Goal: Task Accomplishment & Management: Manage account settings

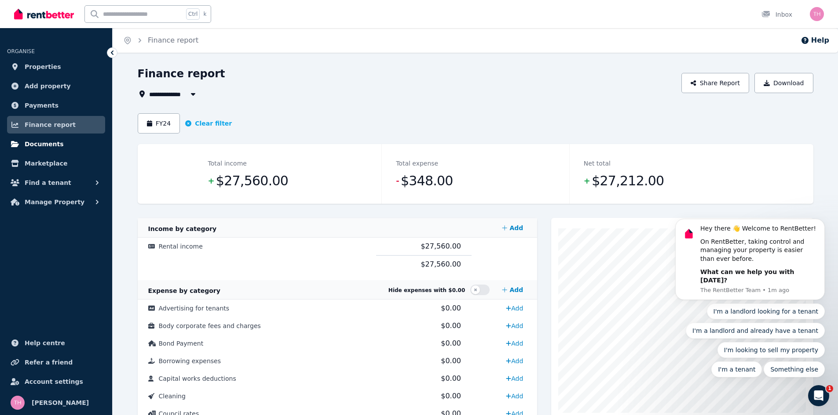
click at [42, 143] on span "Documents" at bounding box center [44, 144] width 39 height 11
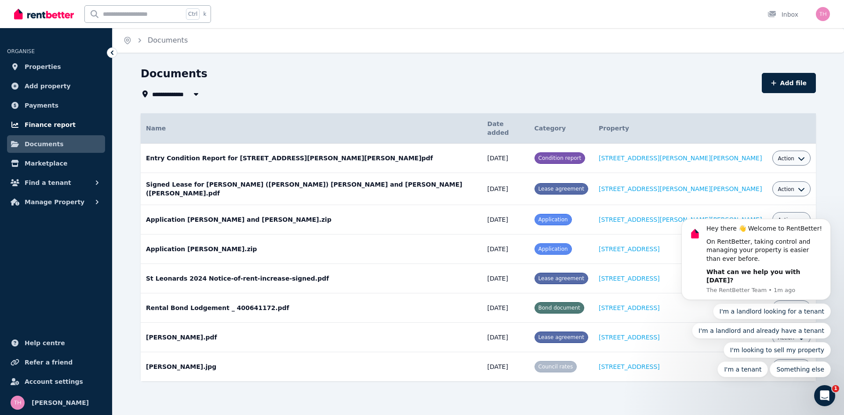
click at [43, 121] on span "Finance report" at bounding box center [50, 125] width 51 height 11
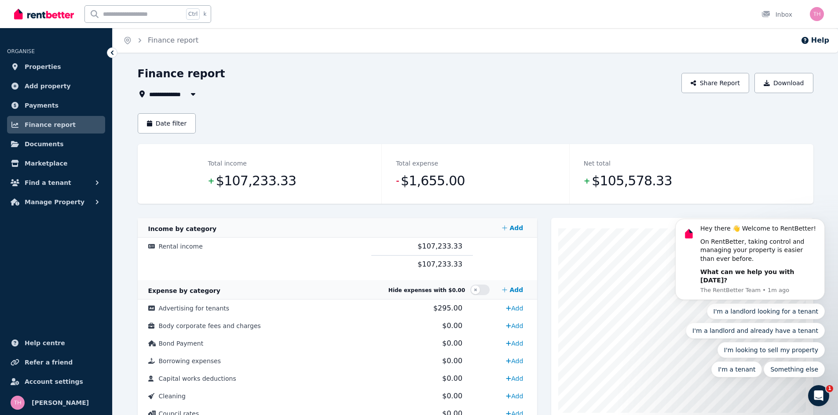
click at [172, 98] on span "All Properties" at bounding box center [177, 94] width 57 height 11
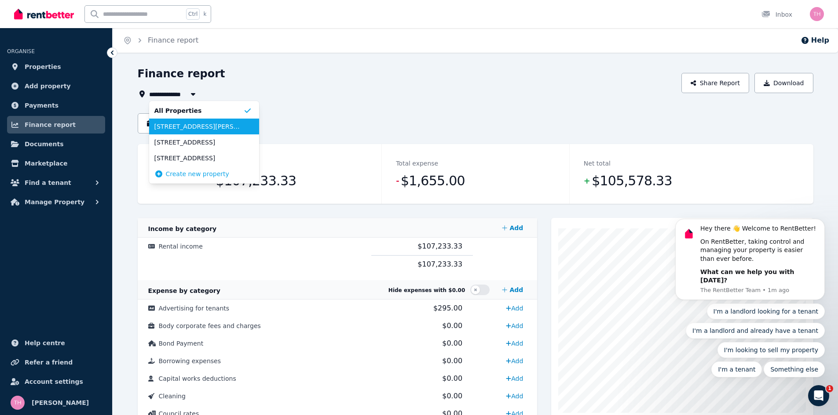
click at [200, 127] on span "[STREET_ADDRESS][PERSON_NAME][PERSON_NAME]" at bounding box center [198, 126] width 89 height 9
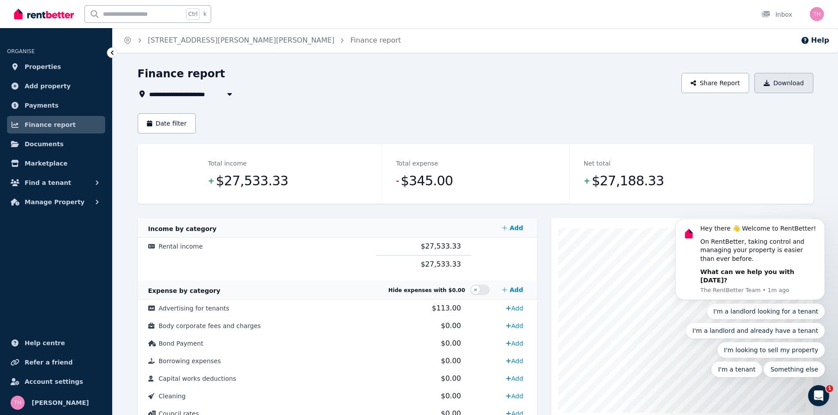
click at [798, 87] on button "Download" at bounding box center [783, 83] width 59 height 20
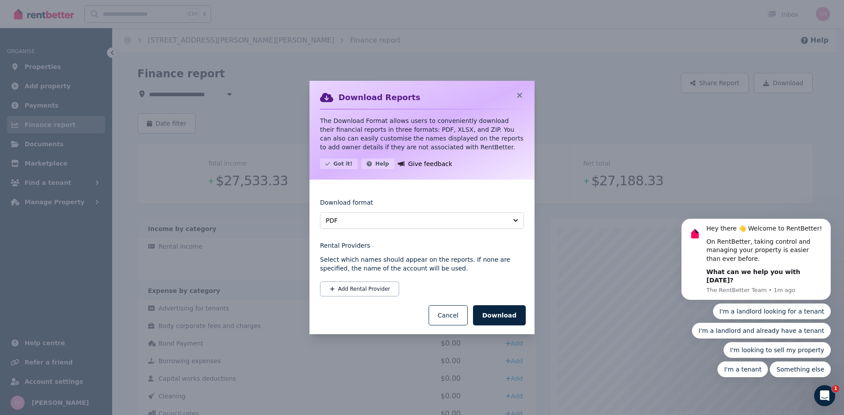
drag, startPoint x: 507, startPoint y: 315, endPoint x: 546, endPoint y: 279, distance: 52.9
click at [561, 278] on div "Download Reports The Download Format allows users to conveniently download thei…" at bounding box center [422, 207] width 844 height 415
click at [457, 314] on button "Cancel" at bounding box center [448, 316] width 39 height 20
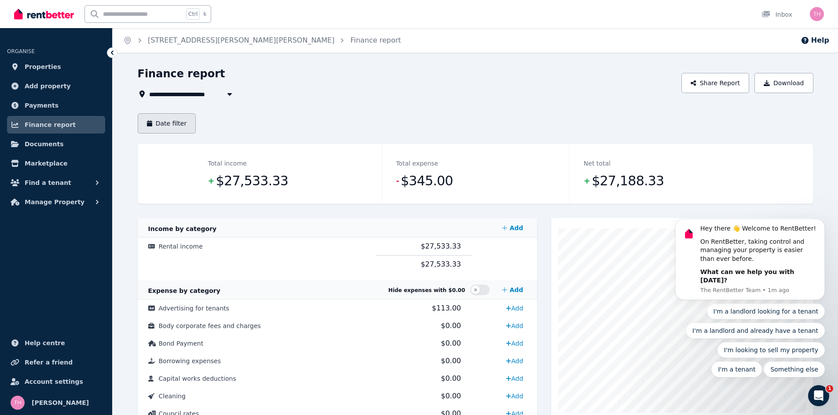
click at [157, 117] on button "Date filter" at bounding box center [167, 123] width 58 height 20
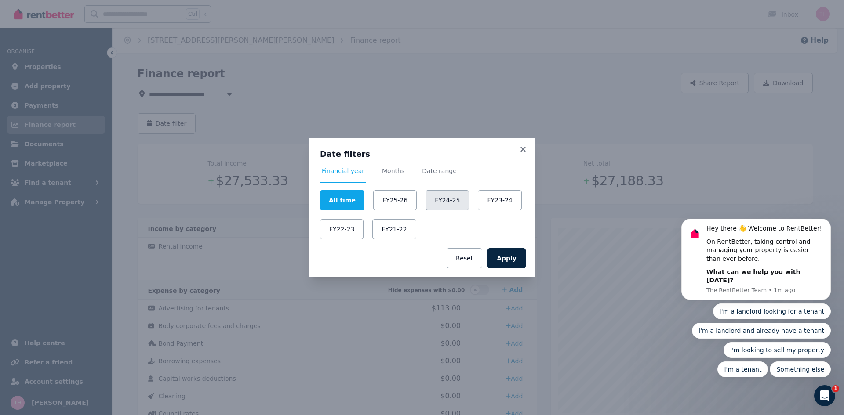
click at [448, 192] on button "FY24-25" at bounding box center [448, 200] width 44 height 20
click at [514, 260] on button "Apply" at bounding box center [507, 258] width 38 height 20
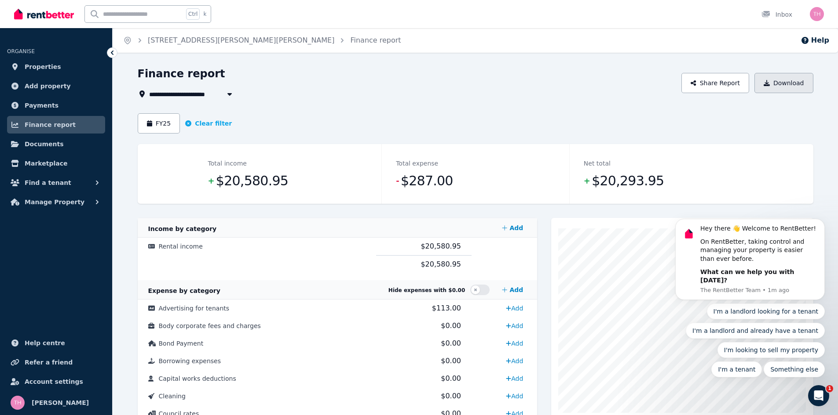
click at [791, 80] on button "Download" at bounding box center [783, 83] width 59 height 20
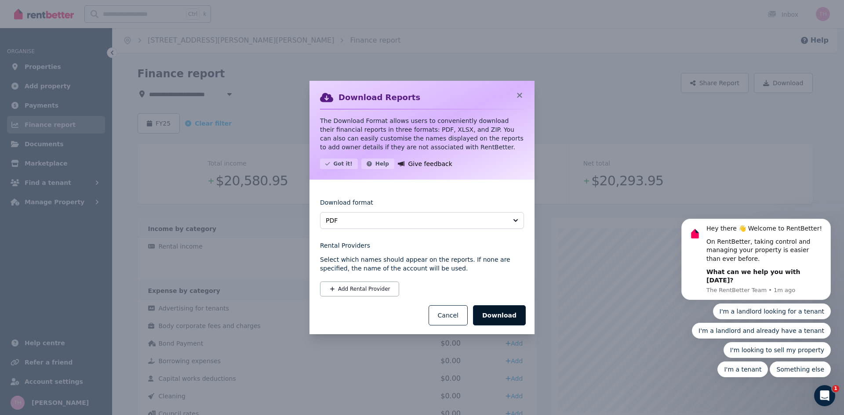
click at [503, 309] on button "Download" at bounding box center [499, 316] width 53 height 20
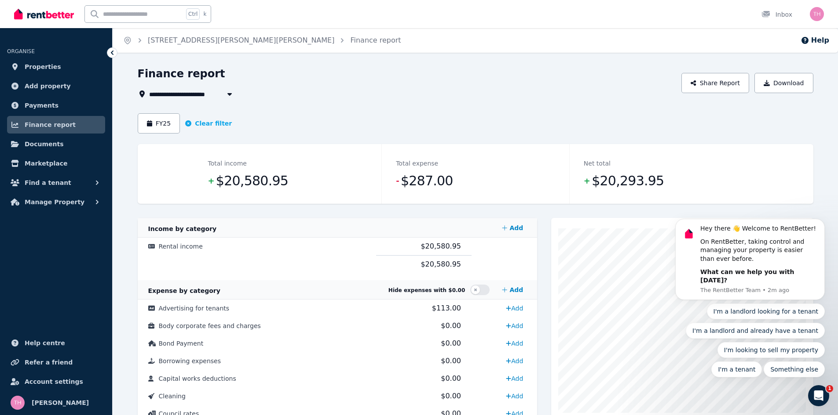
click at [197, 93] on span "[STREET_ADDRESS][PERSON_NAME][PERSON_NAME]" at bounding box center [238, 94] width 179 height 11
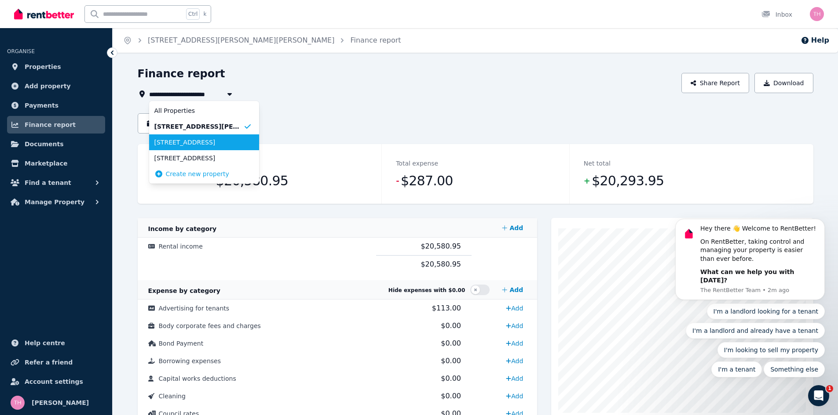
click at [193, 142] on span "[STREET_ADDRESS]" at bounding box center [198, 142] width 89 height 9
type input "**********"
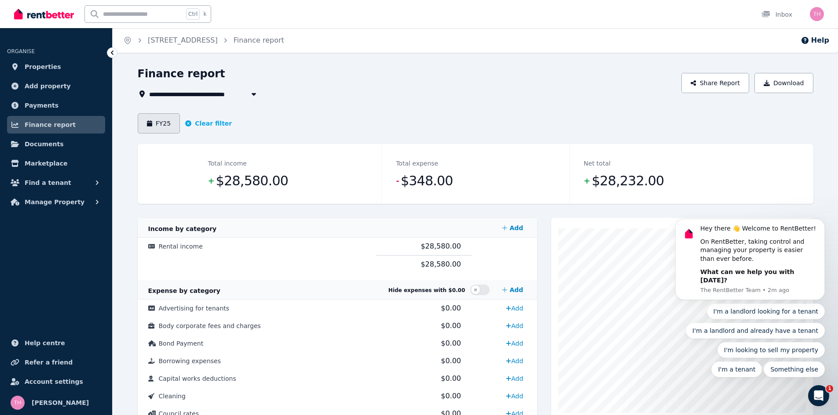
click at [166, 122] on button "FY25" at bounding box center [159, 123] width 43 height 20
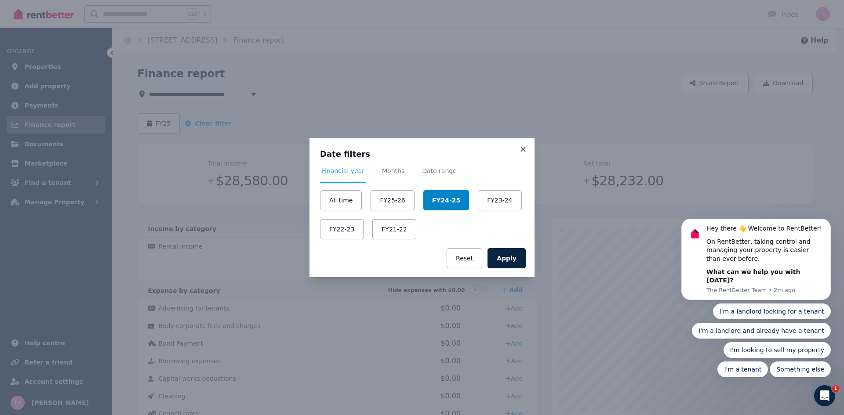
click at [430, 206] on button "FY24-25" at bounding box center [446, 200] width 46 height 20
click at [520, 259] on button "Apply" at bounding box center [507, 258] width 38 height 20
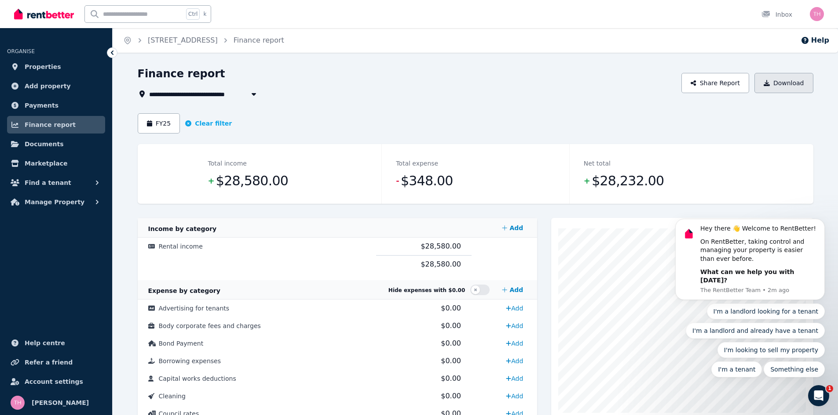
click at [785, 79] on button "Download" at bounding box center [783, 83] width 59 height 20
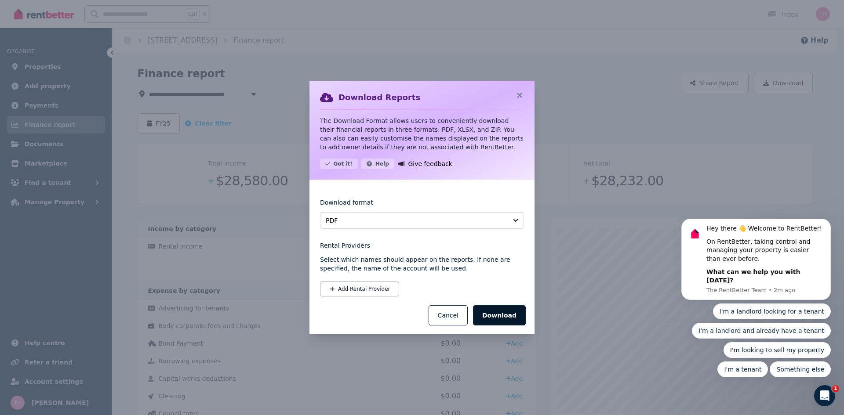
click at [503, 311] on button "Download" at bounding box center [499, 316] width 53 height 20
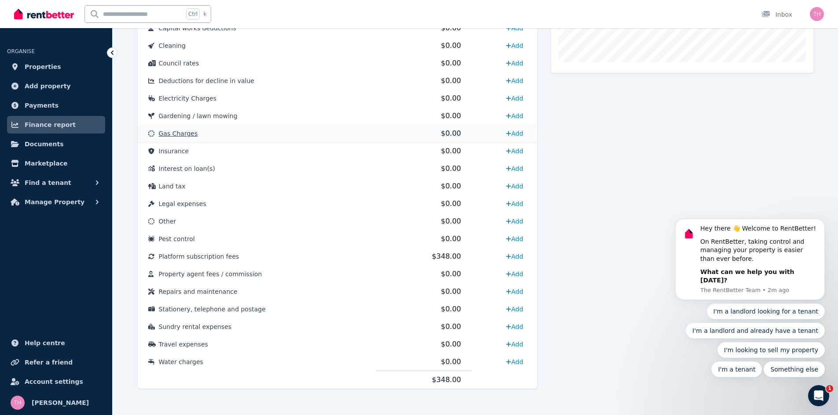
scroll to position [354, 0]
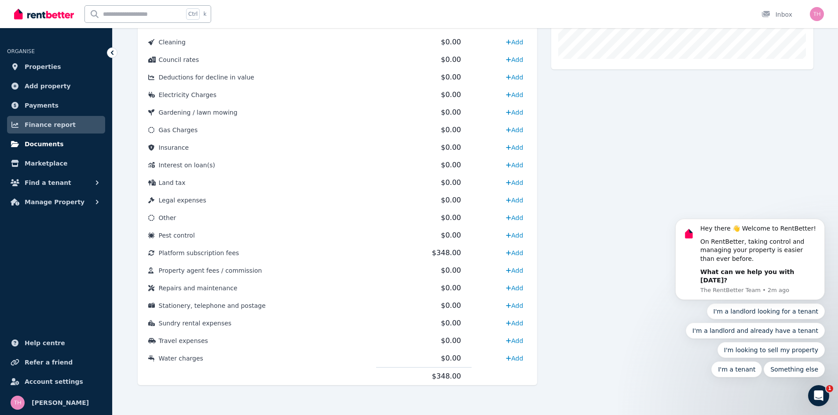
click at [46, 142] on span "Documents" at bounding box center [44, 144] width 39 height 11
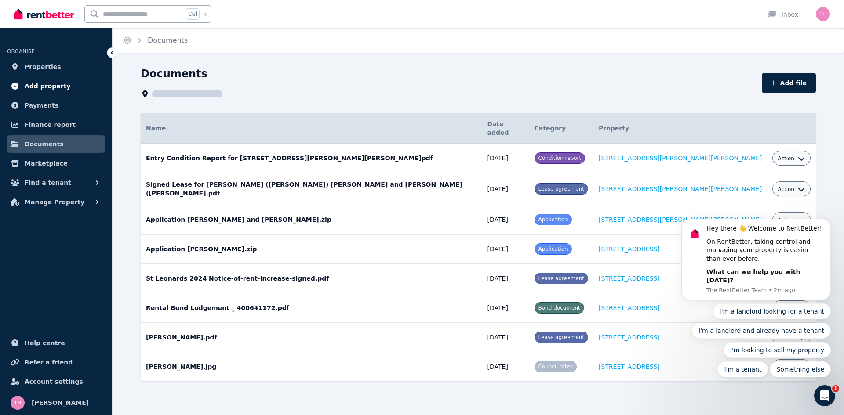
click at [73, 85] on link "Add property" at bounding box center [56, 86] width 98 height 18
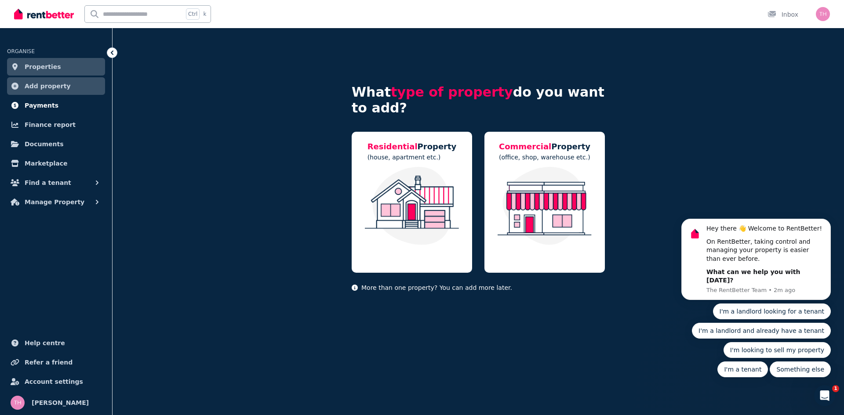
click at [40, 106] on span "Payments" at bounding box center [42, 105] width 34 height 11
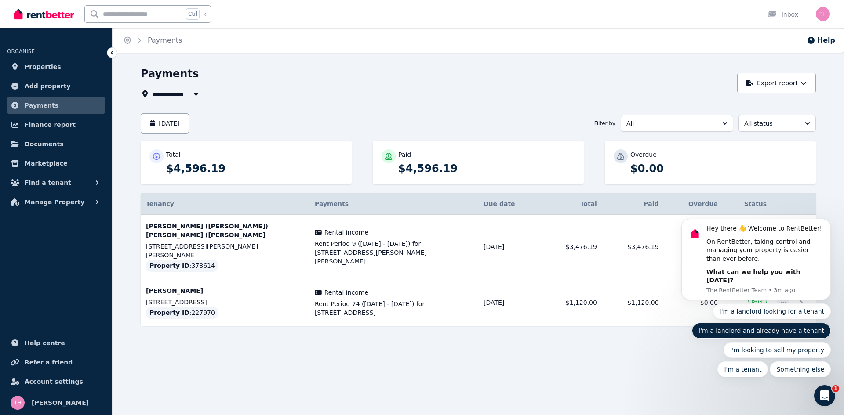
click at [780, 330] on button "I'm a landlord and already have a tenant" at bounding box center [761, 331] width 139 height 16
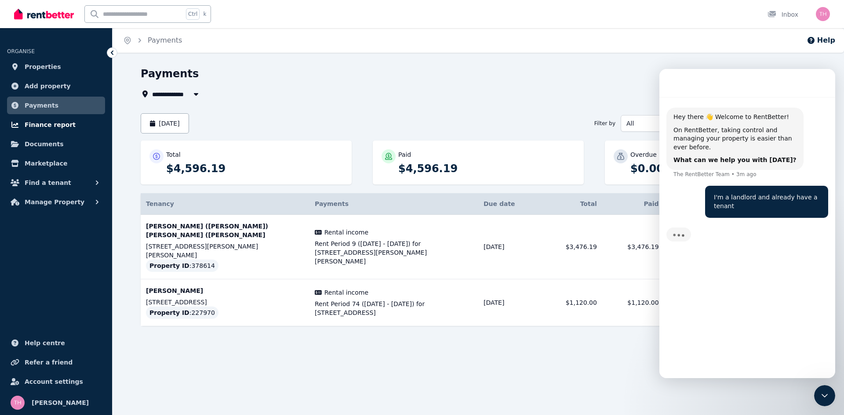
click at [71, 123] on link "Finance report" at bounding box center [56, 125] width 98 height 18
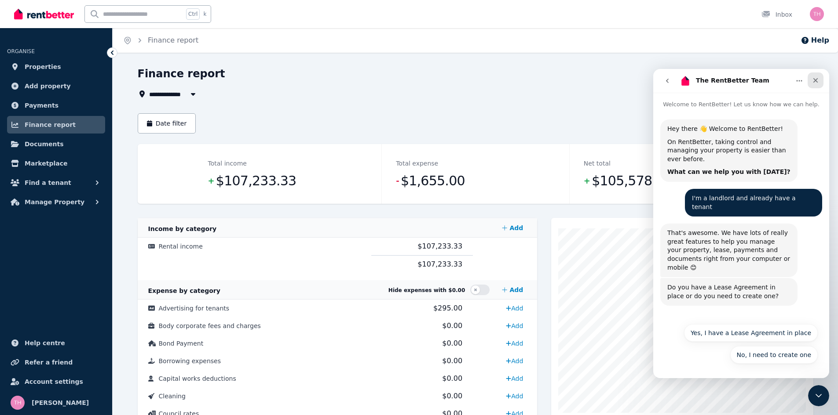
click at [813, 78] on icon "Close" at bounding box center [815, 80] width 7 height 7
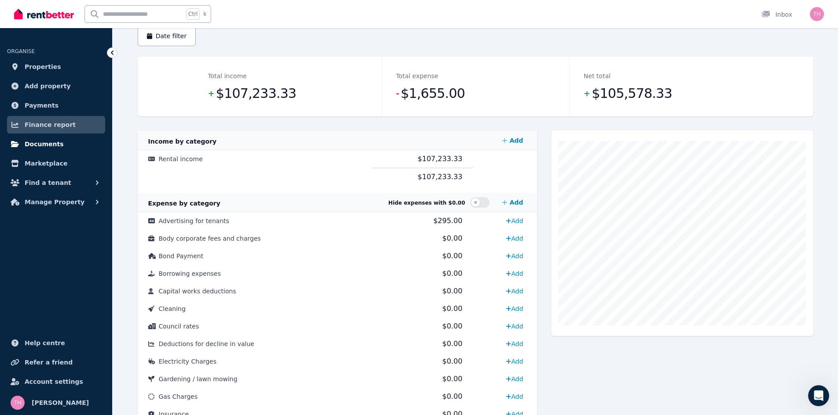
scroll to position [88, 0]
click at [51, 201] on span "Manage Property" at bounding box center [55, 202] width 60 height 11
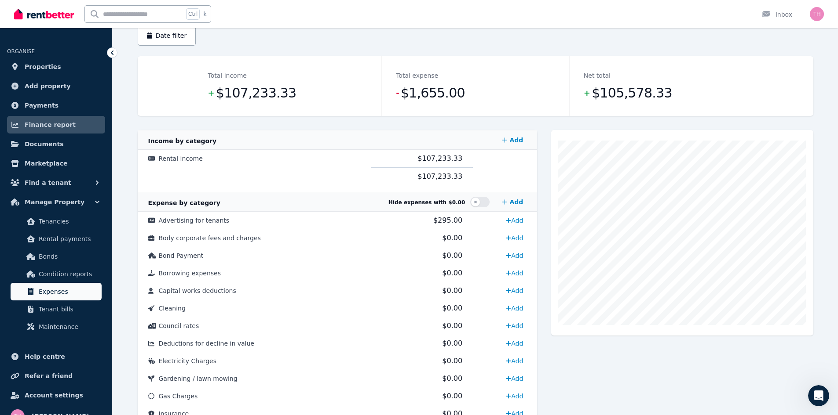
click at [73, 290] on span "Expenses" at bounding box center [68, 292] width 59 height 11
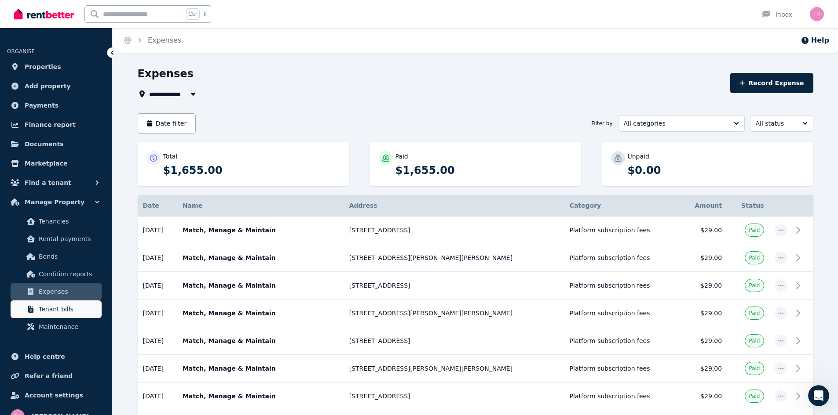
click at [70, 312] on span "Tenant bills" at bounding box center [68, 309] width 59 height 11
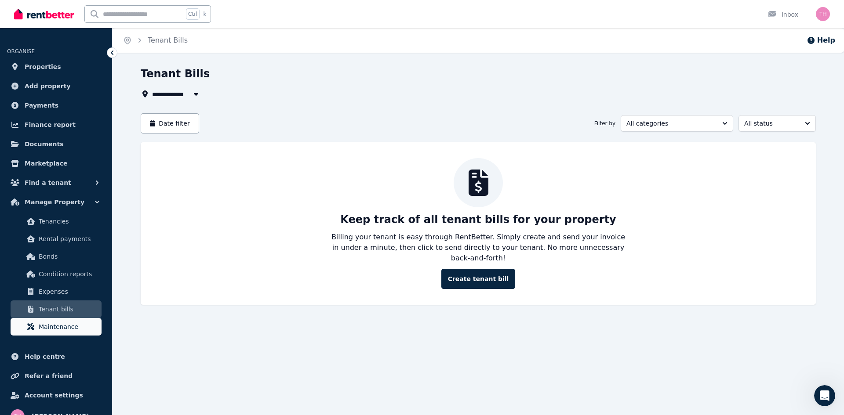
click at [64, 330] on span "Maintenance" at bounding box center [68, 327] width 59 height 11
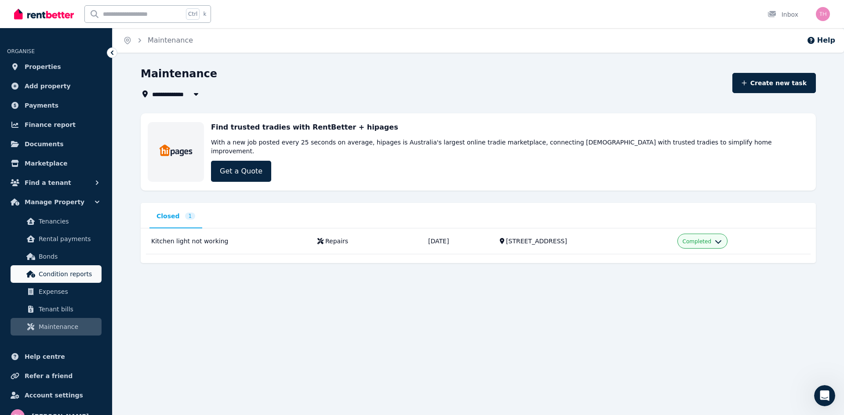
click at [70, 283] on link "Condition reports" at bounding box center [56, 275] width 91 height 18
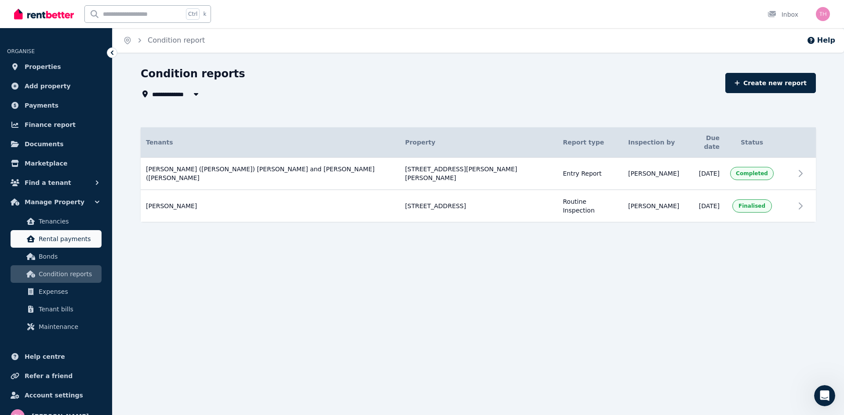
click at [81, 237] on span "Rental payments" at bounding box center [68, 239] width 59 height 11
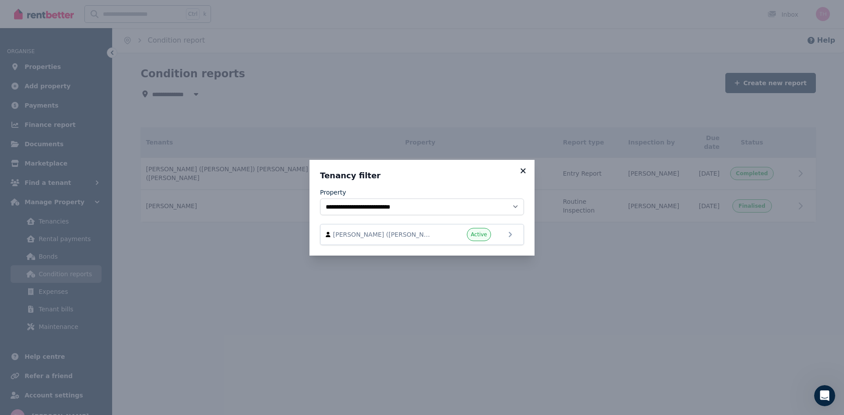
click at [524, 168] on icon at bounding box center [523, 171] width 9 height 8
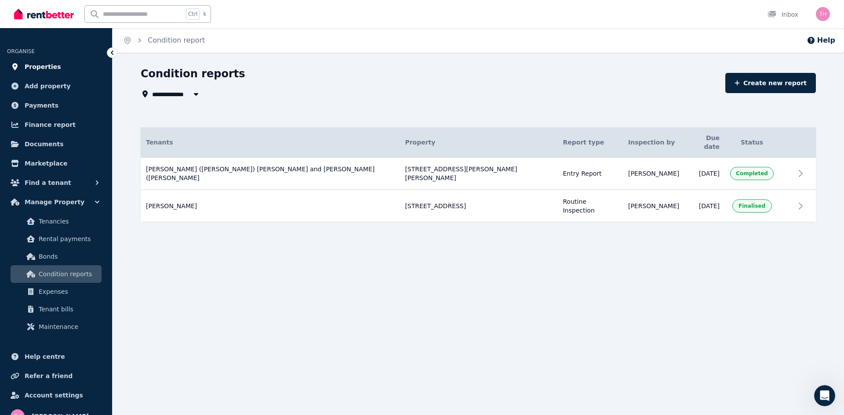
click at [44, 61] on link "Properties" at bounding box center [56, 67] width 98 height 18
